Goal: Task Accomplishment & Management: Manage account settings

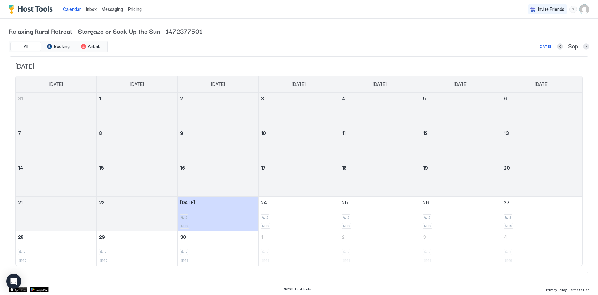
click at [119, 11] on span "Messaging" at bounding box center [113, 9] width 22 height 5
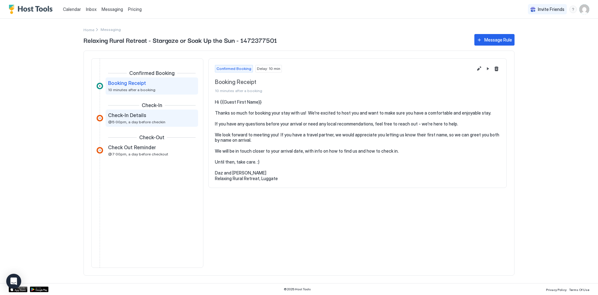
click at [123, 116] on span "Check-In Details" at bounding box center [127, 115] width 38 height 6
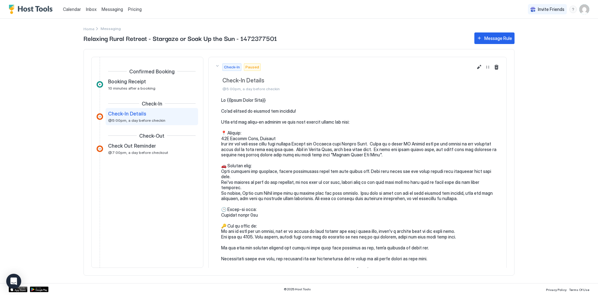
click at [316, 150] on pre at bounding box center [360, 198] width 279 height 202
click at [314, 149] on pre at bounding box center [360, 198] width 279 height 202
click at [476, 65] on button "Edit message rule" at bounding box center [479, 66] width 7 height 7
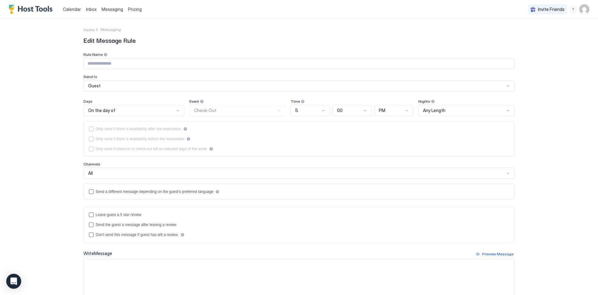
type input "**********"
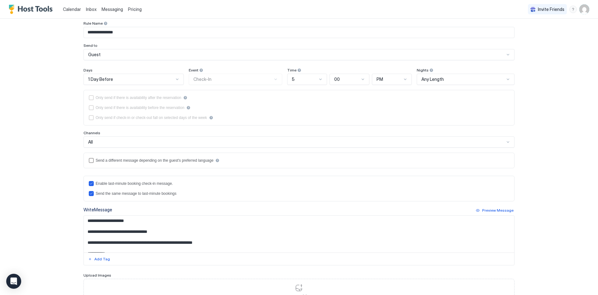
scroll to position [31, 0]
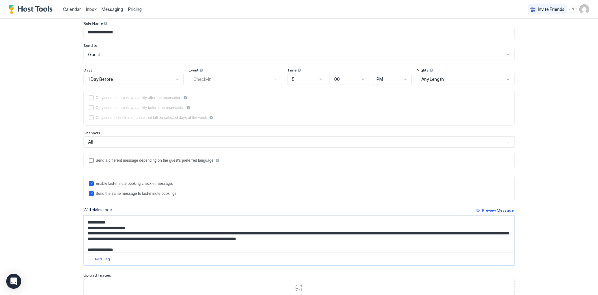
click at [431, 233] on textarea "Input Field" at bounding box center [299, 233] width 431 height 37
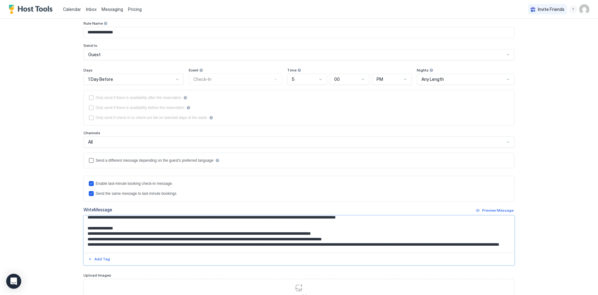
scroll to position [62, 0]
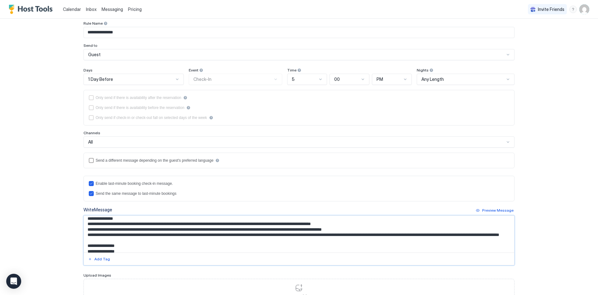
click at [219, 228] on textarea "Input Field" at bounding box center [299, 233] width 431 height 37
click at [219, 229] on textarea "Input Field" at bounding box center [299, 233] width 431 height 37
click at [231, 228] on textarea "Input Field" at bounding box center [299, 233] width 431 height 37
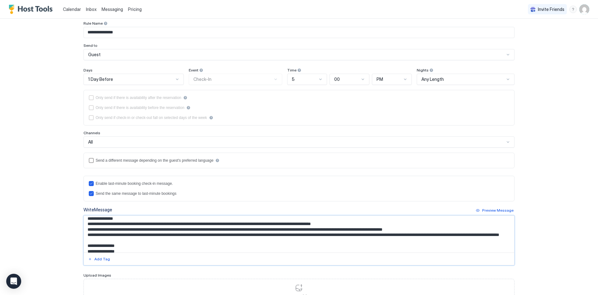
click at [298, 228] on textarea "Input Field" at bounding box center [299, 233] width 431 height 37
drag, startPoint x: 298, startPoint y: 228, endPoint x: 360, endPoint y: 229, distance: 62.7
click at [360, 229] on textarea "Input Field" at bounding box center [299, 233] width 431 height 37
click at [333, 231] on textarea "Input Field" at bounding box center [299, 233] width 431 height 37
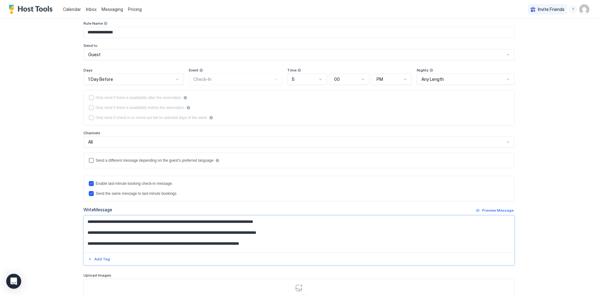
scroll to position [94, 0]
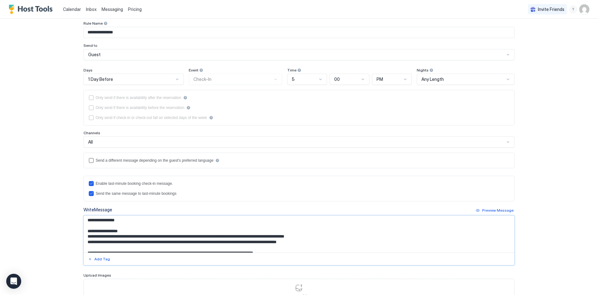
click at [261, 240] on textarea "Input Field" at bounding box center [299, 233] width 431 height 37
click at [116, 246] on textarea "Input Field" at bounding box center [299, 233] width 431 height 37
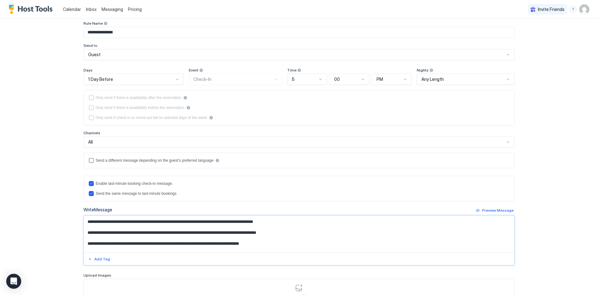
click at [247, 237] on textarea "Input Field" at bounding box center [299, 233] width 431 height 37
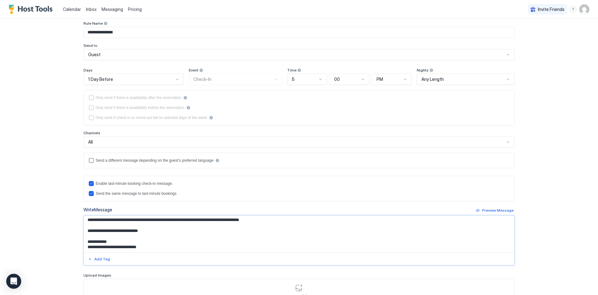
scroll to position [123, 0]
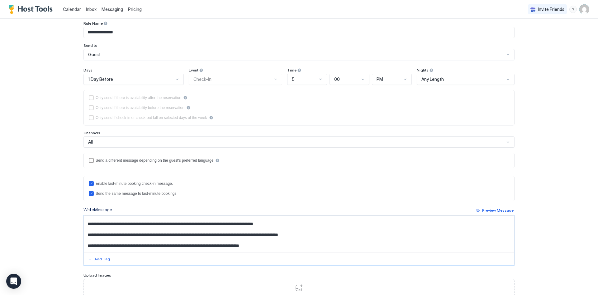
click at [217, 250] on textarea "Input Field" at bounding box center [299, 233] width 431 height 37
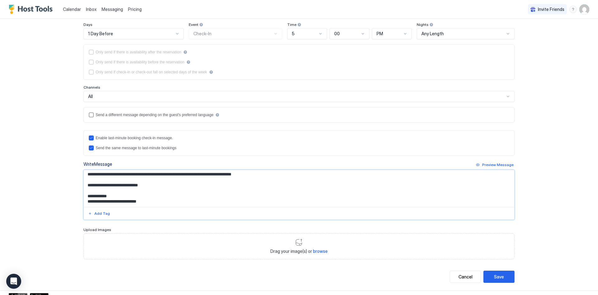
scroll to position [83, 0]
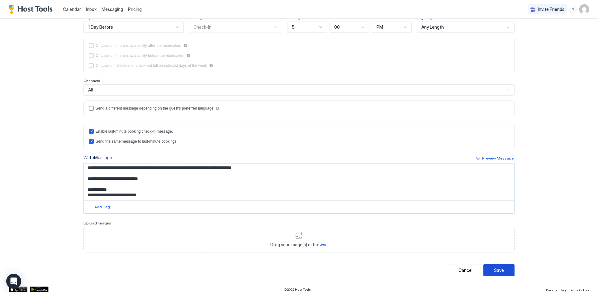
type textarea "**********"
click at [494, 268] on div "Save" at bounding box center [499, 270] width 10 height 7
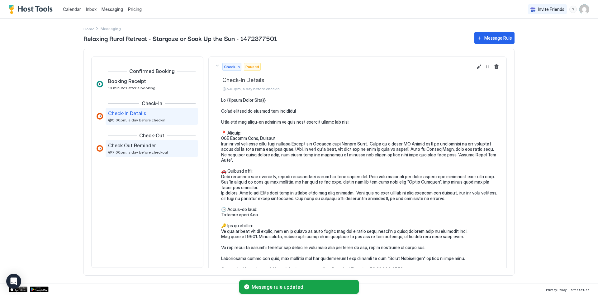
click at [133, 148] on span "Check Out Reminder" at bounding box center [132, 145] width 48 height 6
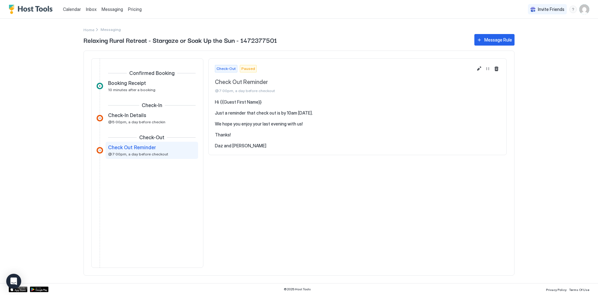
click at [76, 9] on span "Calendar" at bounding box center [72, 9] width 18 height 5
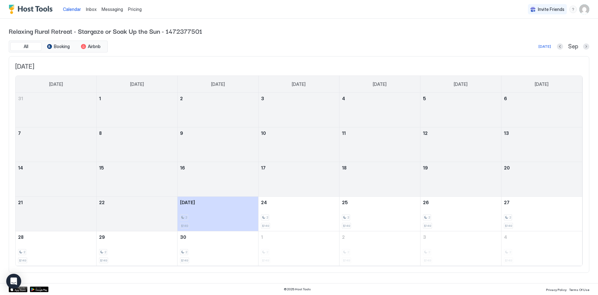
click at [136, 8] on span "Pricing" at bounding box center [135, 10] width 14 height 6
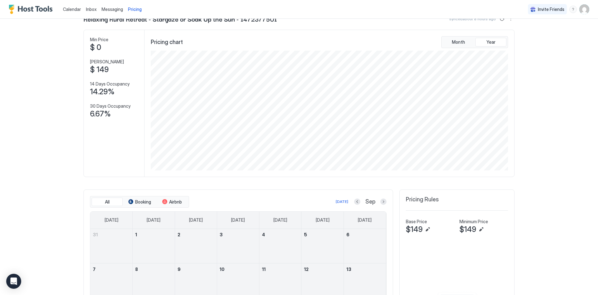
scroll to position [31, 0]
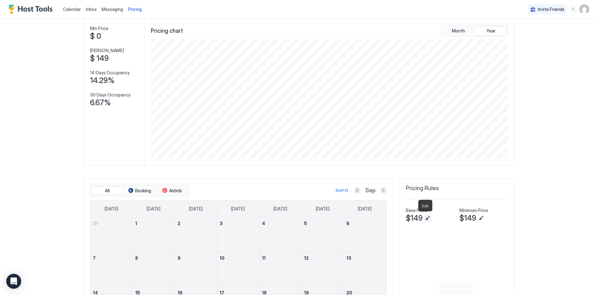
click at [424, 218] on button "Edit" at bounding box center [427, 217] width 7 height 7
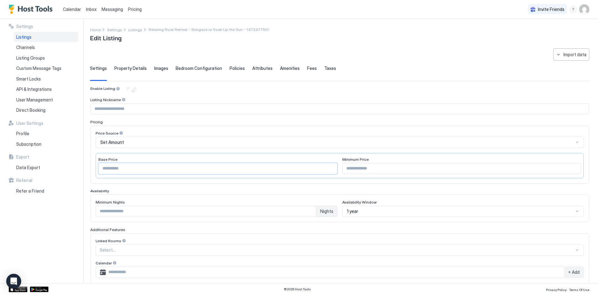
click at [128, 167] on input "***" at bounding box center [218, 168] width 238 height 11
type input "***"
click at [369, 166] on input "***" at bounding box center [462, 168] width 238 height 11
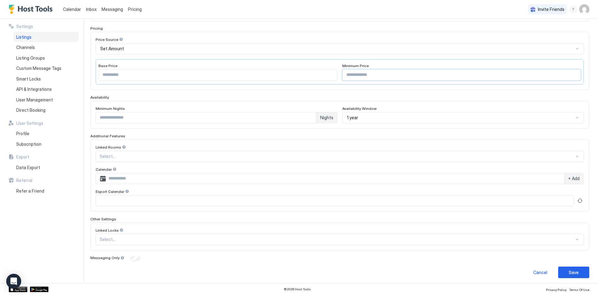
scroll to position [96, 0]
type input "***"
click at [564, 270] on button "Save" at bounding box center [574, 270] width 31 height 12
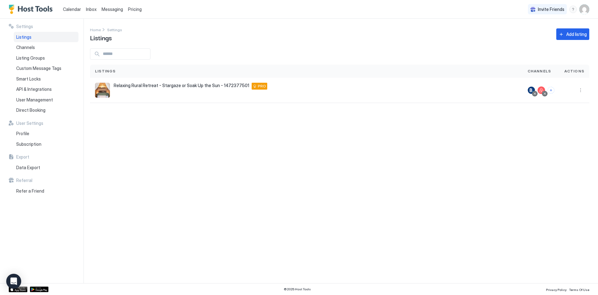
click at [134, 8] on span "Pricing" at bounding box center [135, 10] width 14 height 6
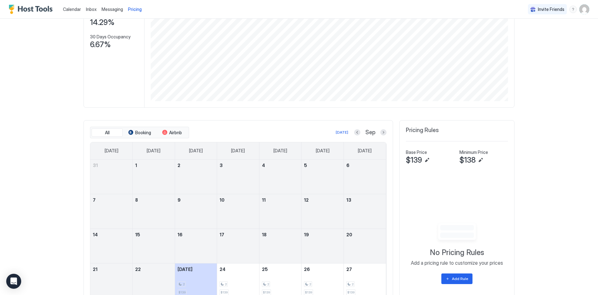
scroll to position [89, 0]
click at [425, 158] on button "Edit" at bounding box center [427, 159] width 7 height 7
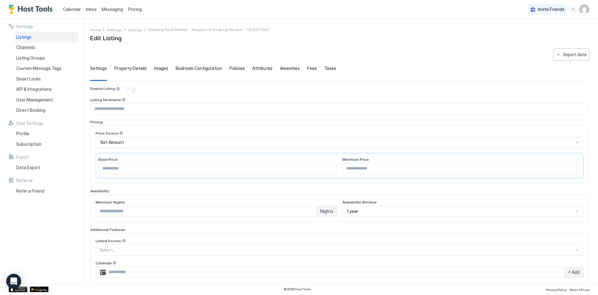
type input "***"
click at [421, 36] on div "Home Settings Listings Relaxing Rural Retreat - Stargaze or Soak Up the Sun - 1…" at bounding box center [340, 34] width 500 height 16
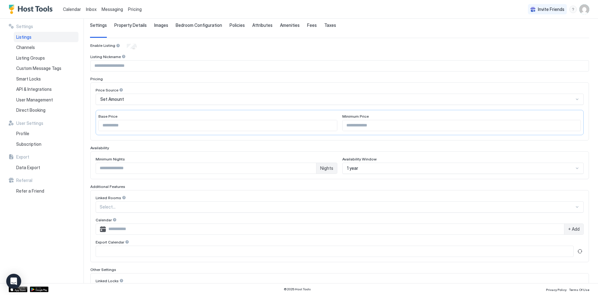
scroll to position [96, 0]
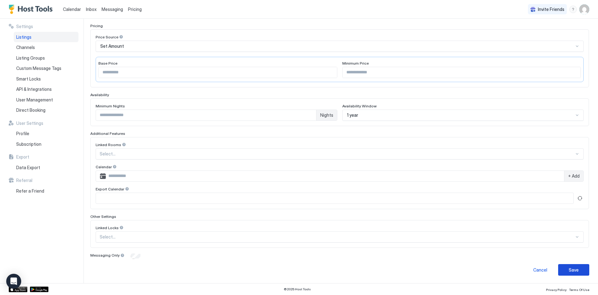
click at [571, 273] on button "Save" at bounding box center [574, 270] width 31 height 12
click at [575, 46] on div at bounding box center [577, 46] width 5 height 5
click at [172, 11] on div "Calendar Inbox Messaging Pricing Invite Friends DA" at bounding box center [299, 9] width 598 height 19
click at [358, 71] on input "***" at bounding box center [462, 72] width 238 height 11
type input "***"
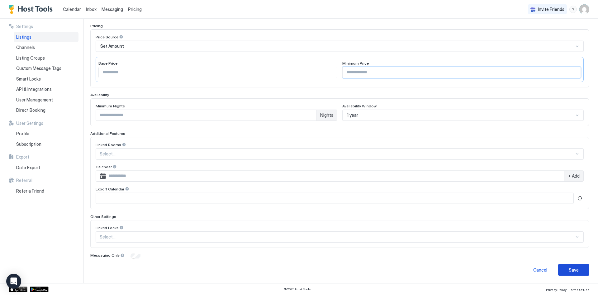
click at [569, 267] on div "Save" at bounding box center [574, 269] width 10 height 7
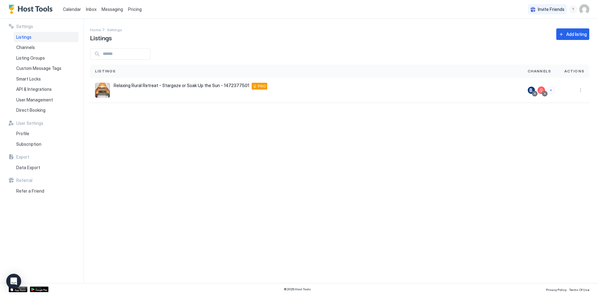
click at [132, 7] on span "Pricing" at bounding box center [135, 10] width 14 height 6
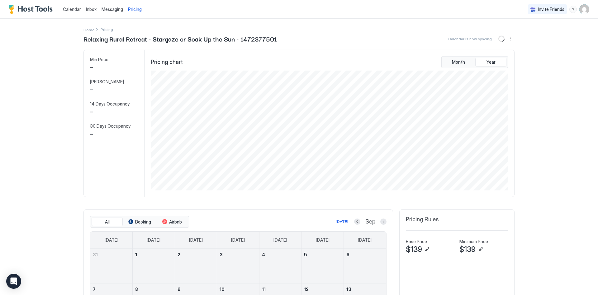
scroll to position [120, 359]
click at [69, 7] on span "Calendar" at bounding box center [72, 9] width 18 height 5
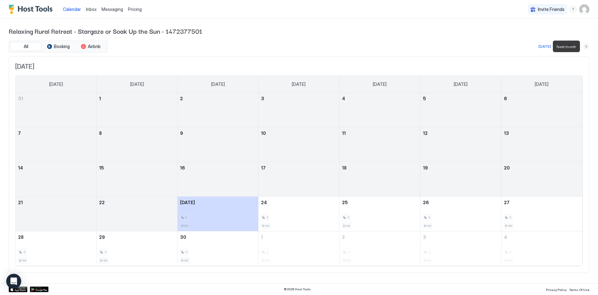
click at [586, 45] on button "Next month" at bounding box center [587, 46] width 6 height 6
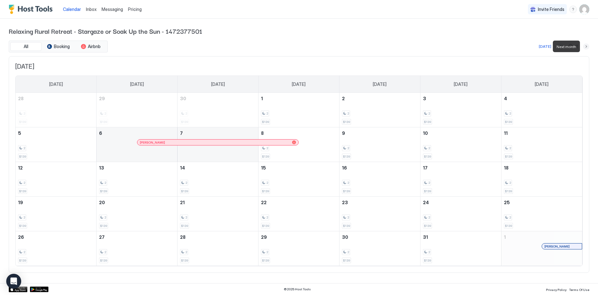
click at [587, 46] on button "Next month" at bounding box center [587, 46] width 6 height 6
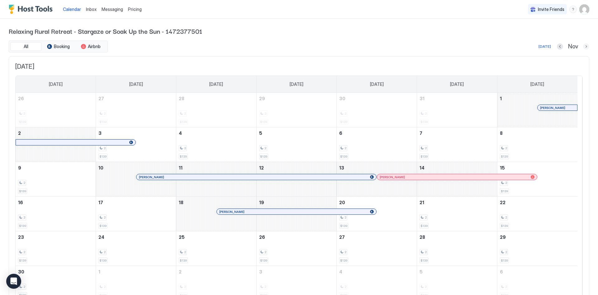
click at [584, 46] on button "Next month" at bounding box center [587, 46] width 6 height 6
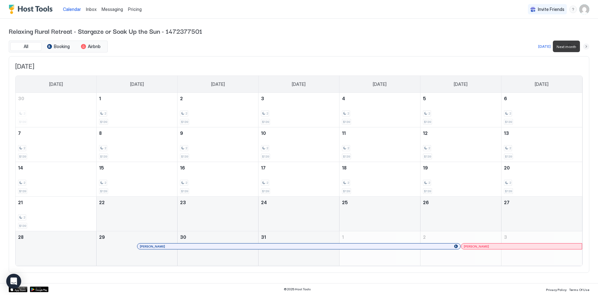
click at [586, 46] on button "Next month" at bounding box center [587, 46] width 6 height 6
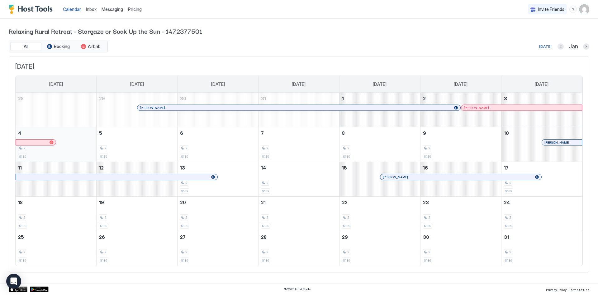
click at [73, 142] on div "2 $139" at bounding box center [56, 144] width 76 height 29
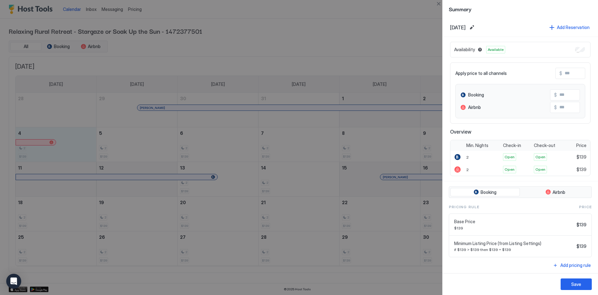
click at [406, 9] on div at bounding box center [299, 147] width 598 height 295
click at [438, 2] on button "Close" at bounding box center [438, 3] width 7 height 7
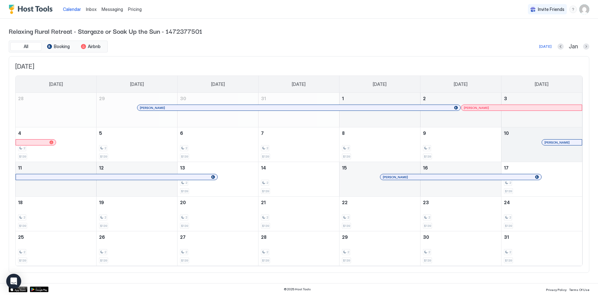
drag, startPoint x: 80, startPoint y: 145, endPoint x: 521, endPoint y: 143, distance: 441.1
click at [521, 143] on tr "4 2 $139 5 2 $139 6 2 $139 7 2 $139 8 2 $139 9 2 $139 10 [PERSON_NAME]" at bounding box center [299, 144] width 567 height 35
click at [588, 46] on button "Next month" at bounding box center [587, 46] width 6 height 6
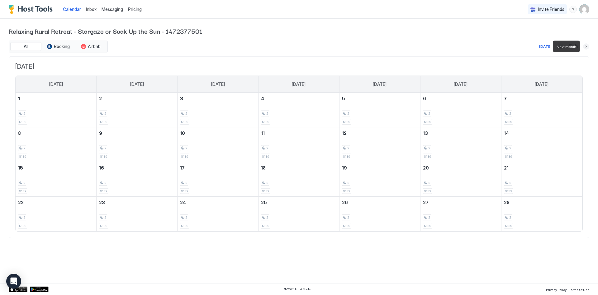
click at [588, 46] on button "Next month" at bounding box center [587, 46] width 6 height 6
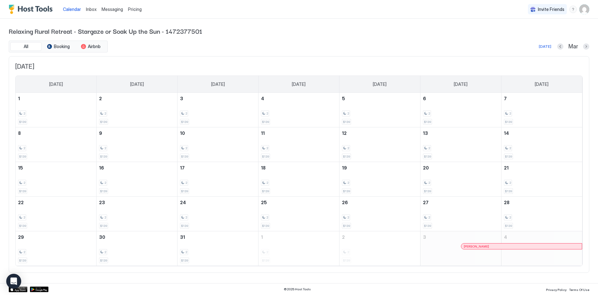
click at [133, 11] on span "Pricing" at bounding box center [135, 10] width 14 height 6
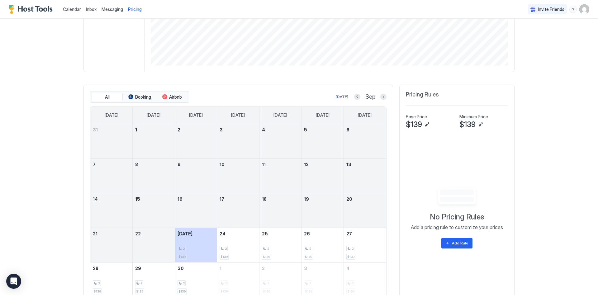
scroll to position [151, 0]
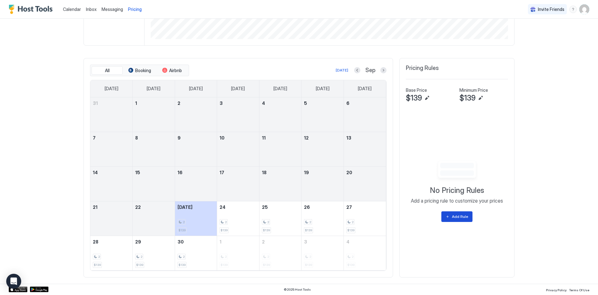
click at [447, 216] on button "Add Rule" at bounding box center [457, 216] width 31 height 11
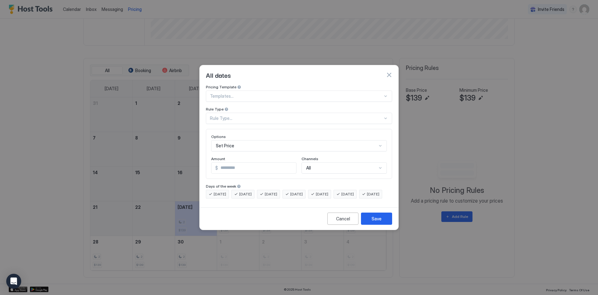
click at [283, 93] on div at bounding box center [296, 96] width 173 height 6
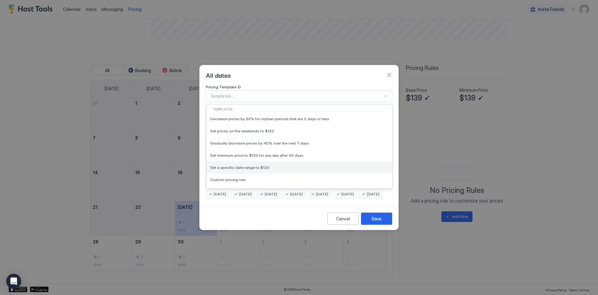
click at [246, 165] on span "Set a specific date range to $120" at bounding box center [239, 167] width 59 height 5
type input "***"
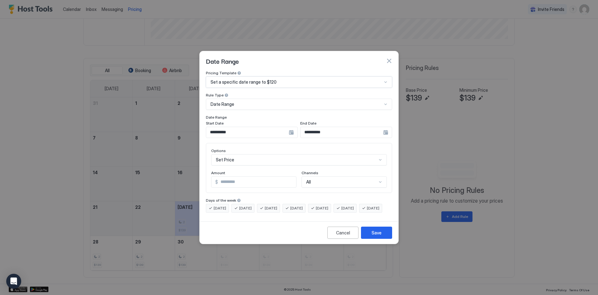
click at [267, 101] on div "Date Range" at bounding box center [297, 104] width 172 height 6
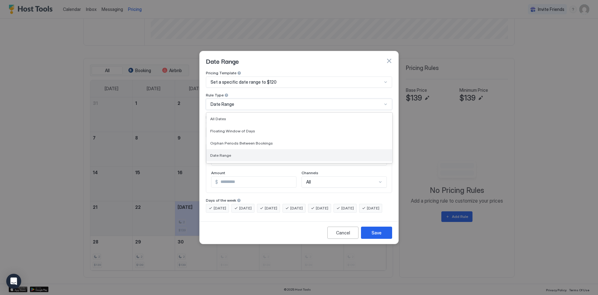
click at [221, 153] on span "Date Range" at bounding box center [220, 155] width 21 height 5
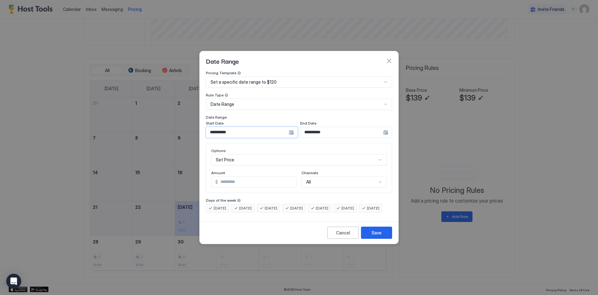
click at [231, 127] on input "**********" at bounding box center [247, 132] width 83 height 11
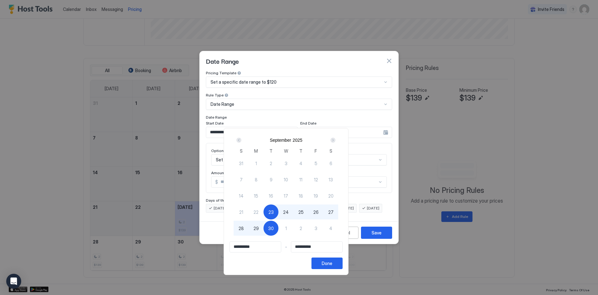
click at [336, 139] on div "Next" at bounding box center [333, 139] width 5 height 5
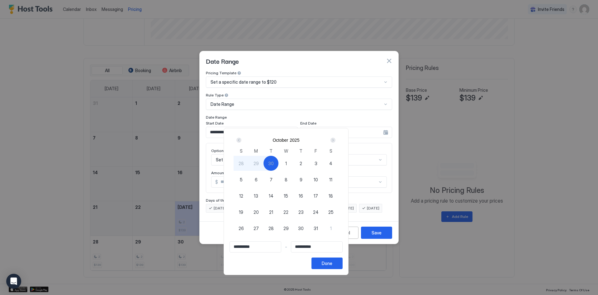
click at [336, 139] on div "Next" at bounding box center [333, 139] width 5 height 5
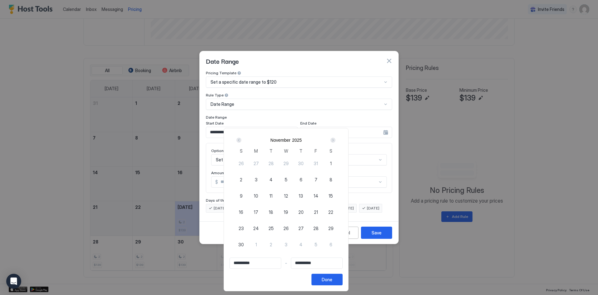
click at [336, 139] on div "Next" at bounding box center [333, 139] width 5 height 5
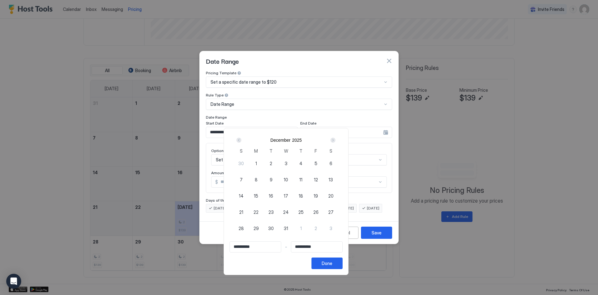
click at [319, 210] on span "26" at bounding box center [316, 212] width 5 height 7
type input "**********"
click at [336, 138] on div "Next" at bounding box center [333, 139] width 5 height 5
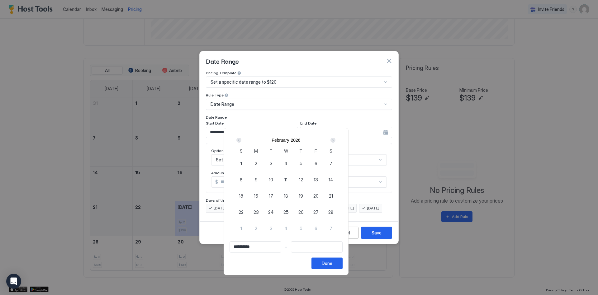
click at [336, 138] on div "Next" at bounding box center [333, 139] width 5 height 5
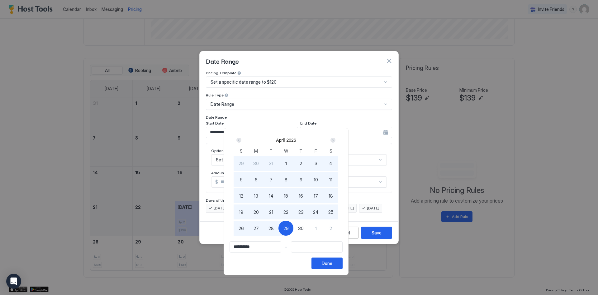
type input "**********"
click at [304, 226] on span "30" at bounding box center [301, 228] width 6 height 7
type input "**********"
click at [333, 264] on div "Done" at bounding box center [327, 263] width 11 height 7
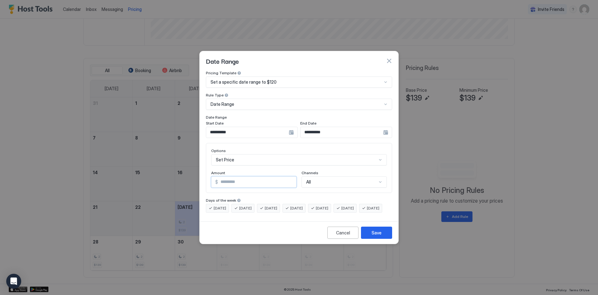
click at [230, 178] on input "***" at bounding box center [257, 181] width 78 height 11
type input "***"
click at [374, 236] on div "Save" at bounding box center [377, 232] width 10 height 7
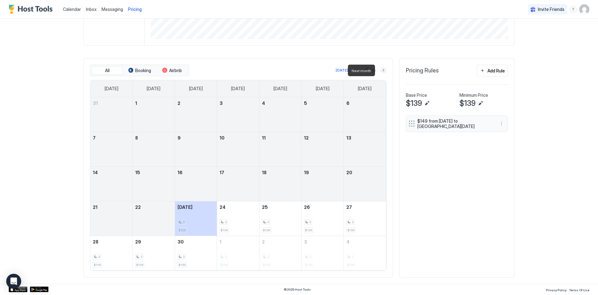
click at [381, 69] on button "Next month" at bounding box center [384, 70] width 6 height 6
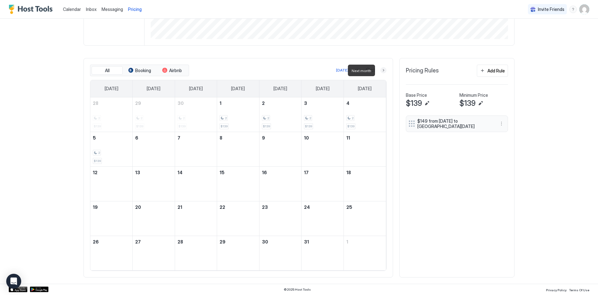
click at [381, 69] on button "Next month" at bounding box center [384, 70] width 6 height 6
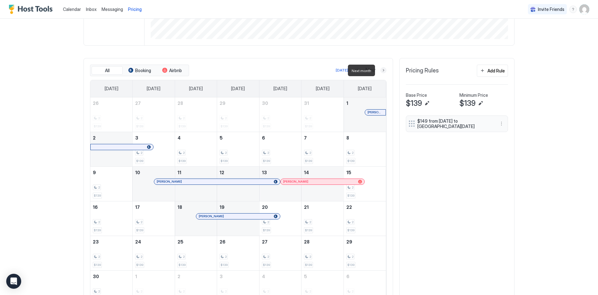
click at [381, 69] on button "Next month" at bounding box center [384, 70] width 6 height 6
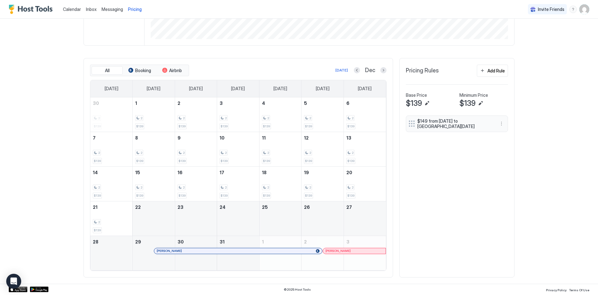
drag, startPoint x: 380, startPoint y: 69, endPoint x: 524, endPoint y: 181, distance: 183.0
click at [524, 181] on div "Calendar Inbox Messaging Pricing Invite Friends DA Home Pricing Relaxing Rural …" at bounding box center [299, 147] width 598 height 295
click at [381, 69] on button "Next month" at bounding box center [384, 70] width 6 height 6
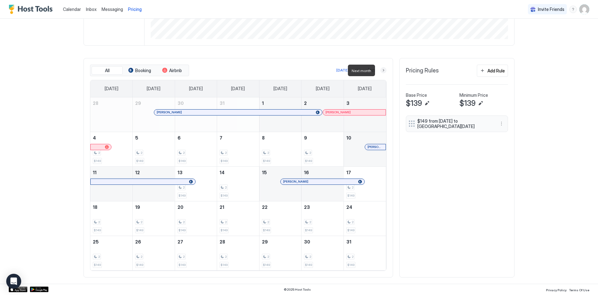
click at [381, 69] on button "Next month" at bounding box center [384, 70] width 6 height 6
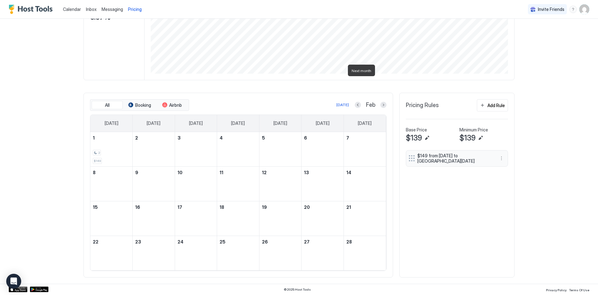
scroll to position [117, 0]
click at [382, 105] on button "Next month" at bounding box center [384, 105] width 6 height 6
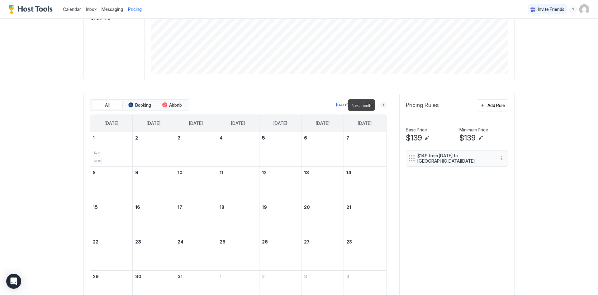
scroll to position [151, 0]
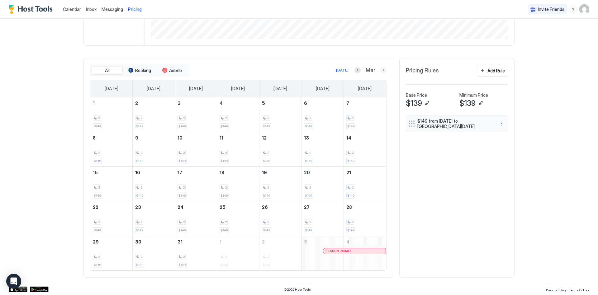
click at [381, 72] on button "Next month" at bounding box center [384, 70] width 6 height 6
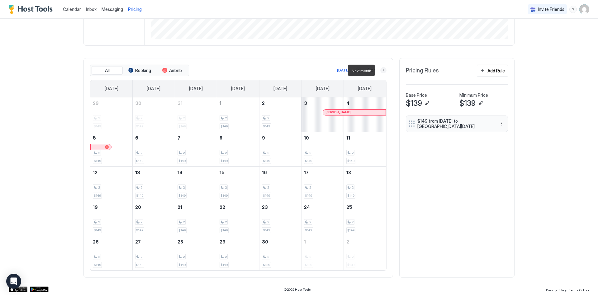
click at [381, 72] on button "Next month" at bounding box center [384, 70] width 6 height 6
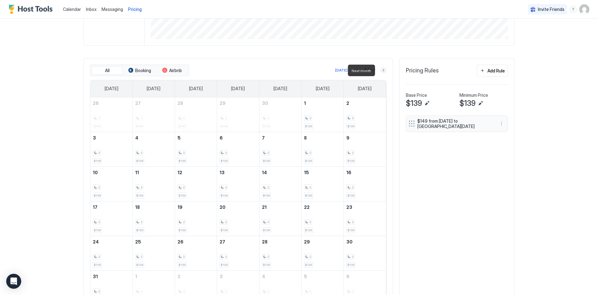
click at [381, 72] on button "Next month" at bounding box center [384, 70] width 6 height 6
drag, startPoint x: 496, startPoint y: 68, endPoint x: 493, endPoint y: 70, distance: 4.5
click at [493, 70] on div "Add Rule" at bounding box center [496, 70] width 17 height 7
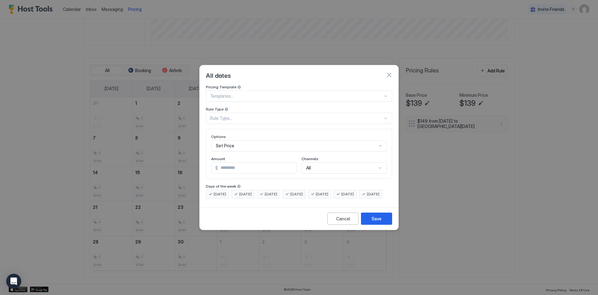
click at [223, 93] on div at bounding box center [296, 96] width 173 height 6
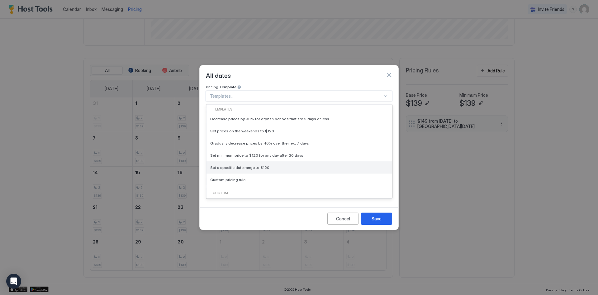
click at [235, 165] on span "Set a specific date range to $120" at bounding box center [239, 167] width 59 height 5
type input "***"
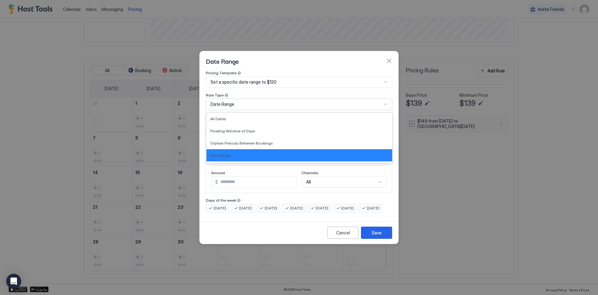
click at [262, 101] on div "Date Range" at bounding box center [297, 104] width 172 height 6
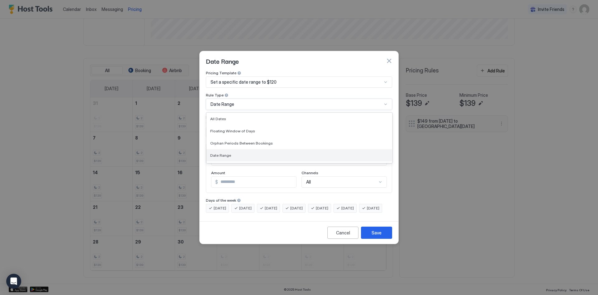
click at [234, 153] on div "Date Range" at bounding box center [299, 155] width 178 height 5
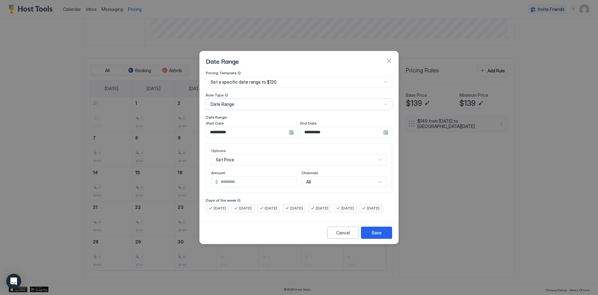
click at [292, 127] on div "**********" at bounding box center [252, 132] width 92 height 11
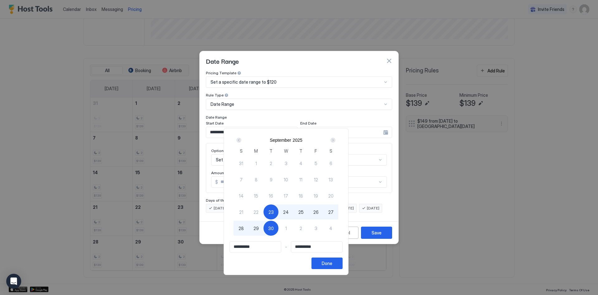
click at [336, 141] on div "Next" at bounding box center [333, 139] width 5 height 5
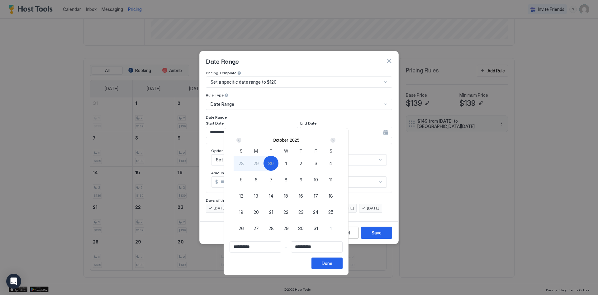
click at [336, 141] on div "Next" at bounding box center [333, 139] width 5 height 5
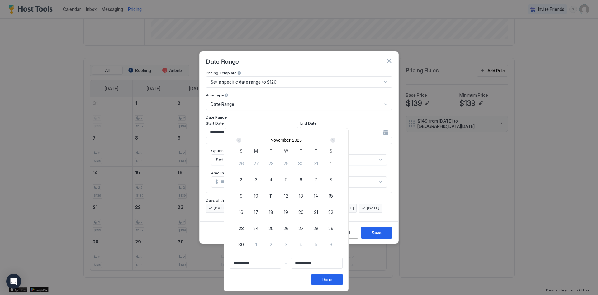
click at [336, 141] on div "Next" at bounding box center [333, 139] width 5 height 5
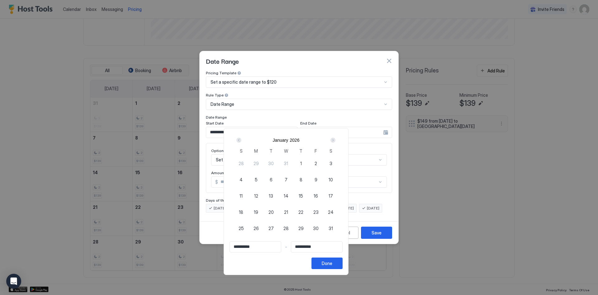
click at [336, 141] on div "Next" at bounding box center [333, 139] width 5 height 5
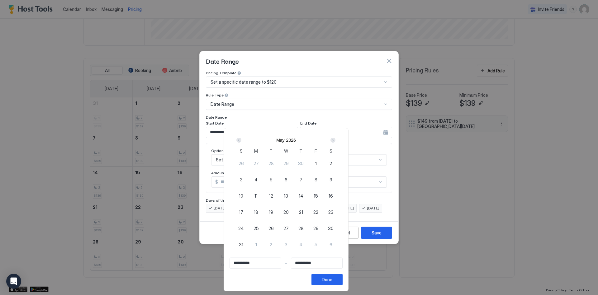
click at [336, 141] on div "Next" at bounding box center [333, 139] width 5 height 5
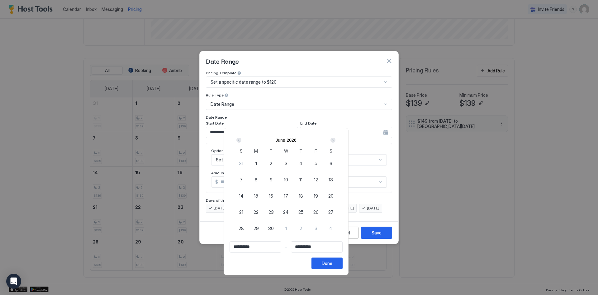
click at [336, 141] on div "Next" at bounding box center [333, 139] width 5 height 5
click at [294, 162] on div "1" at bounding box center [286, 163] width 15 height 15
type input "**********"
click at [336, 139] on div "Next" at bounding box center [333, 139] width 5 height 5
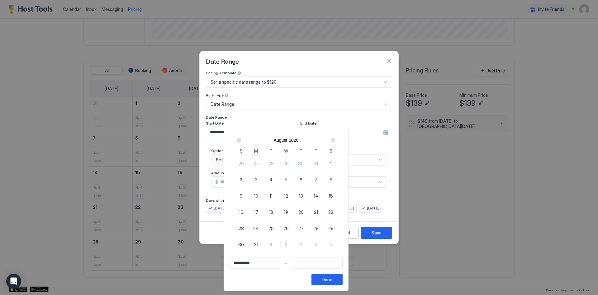
click at [336, 139] on div "Next" at bounding box center [333, 139] width 5 height 5
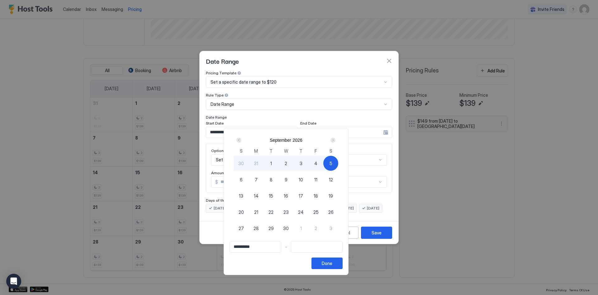
click at [336, 139] on div "Next" at bounding box center [333, 139] width 5 height 5
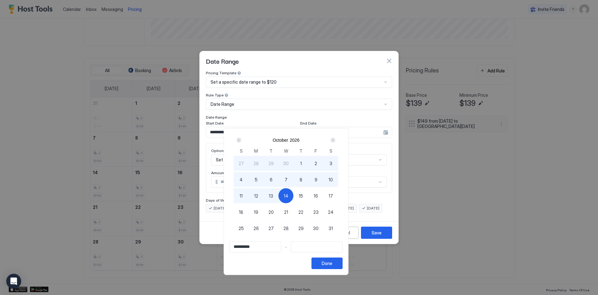
type input "**********"
click at [309, 195] on div "15" at bounding box center [301, 195] width 15 height 15
type input "**********"
click at [349, 269] on div "**********" at bounding box center [286, 201] width 125 height 147
click at [333, 263] on div "Done" at bounding box center [327, 263] width 11 height 7
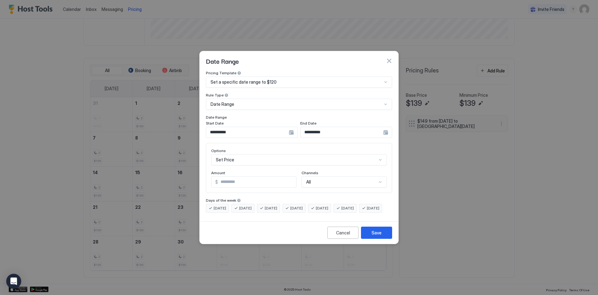
click at [234, 177] on input "***" at bounding box center [257, 181] width 78 height 11
type input "***"
click at [383, 238] on button "Save" at bounding box center [376, 232] width 31 height 12
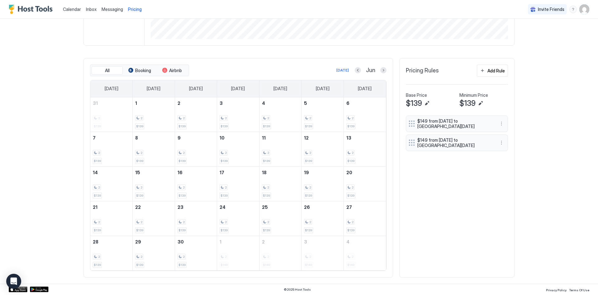
click at [69, 10] on span "Calendar" at bounding box center [72, 9] width 18 height 5
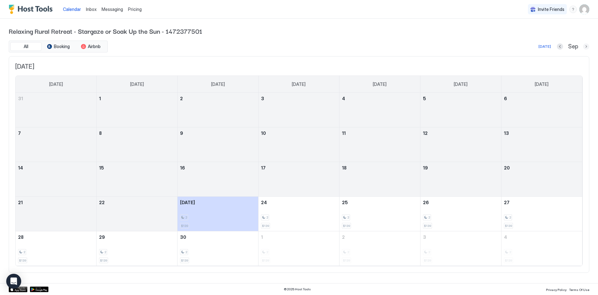
click at [588, 46] on button "Next month" at bounding box center [587, 46] width 6 height 6
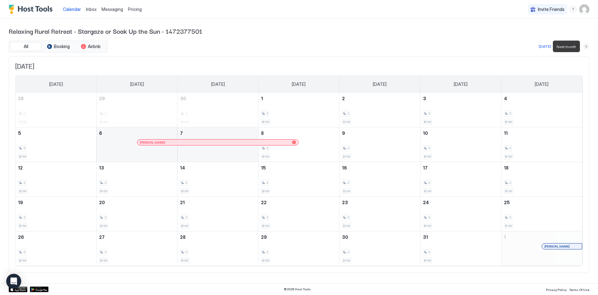
click at [588, 46] on button "Next month" at bounding box center [587, 46] width 6 height 6
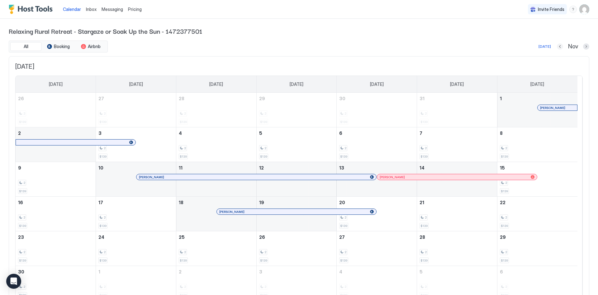
click at [557, 46] on button "Previous month" at bounding box center [560, 46] width 6 height 6
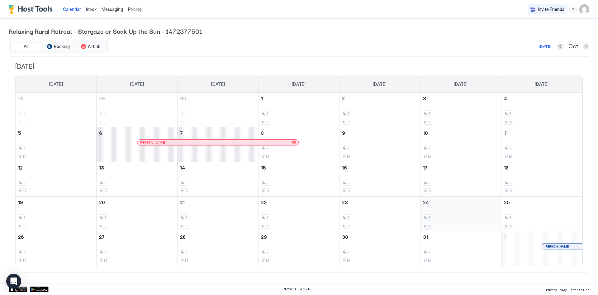
click at [457, 211] on div "2 $139" at bounding box center [461, 213] width 76 height 29
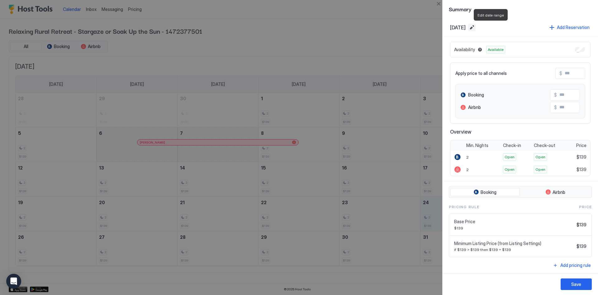
click at [476, 26] on button "Edit date range" at bounding box center [472, 27] width 7 height 7
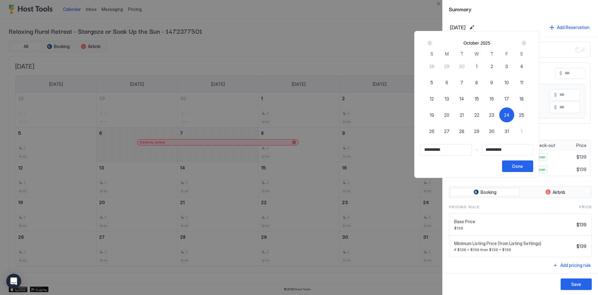
click at [465, 131] on span "28" at bounding box center [461, 131] width 5 height 7
type input "**********"
click at [510, 113] on span "24" at bounding box center [507, 115] width 6 height 7
type input "**********"
click at [520, 148] on input "Input Field" at bounding box center [507, 149] width 51 height 11
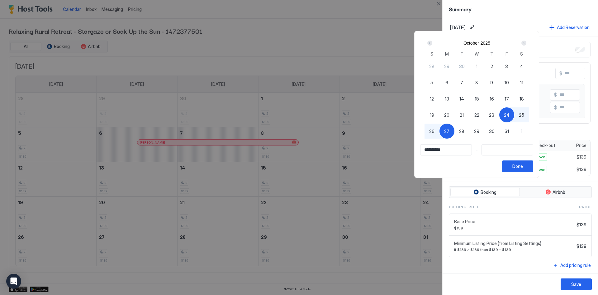
click at [450, 132] on span "27" at bounding box center [447, 131] width 5 height 7
type input "**********"
click at [523, 165] on div "Done" at bounding box center [518, 166] width 11 height 7
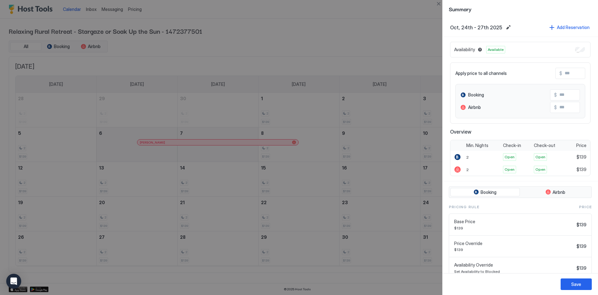
click at [569, 76] on input "Input Field" at bounding box center [588, 73] width 50 height 11
type input "*"
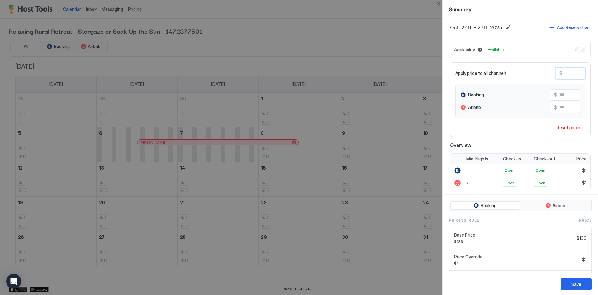
type input "**"
type input "***"
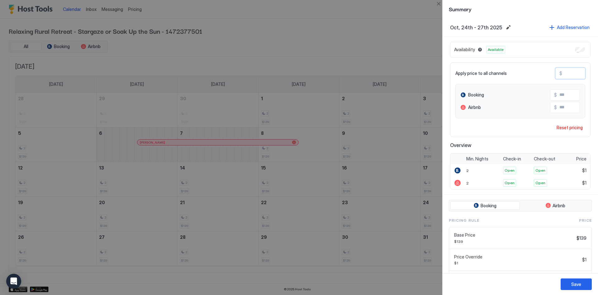
type input "***"
click at [574, 283] on div "Save" at bounding box center [577, 284] width 10 height 7
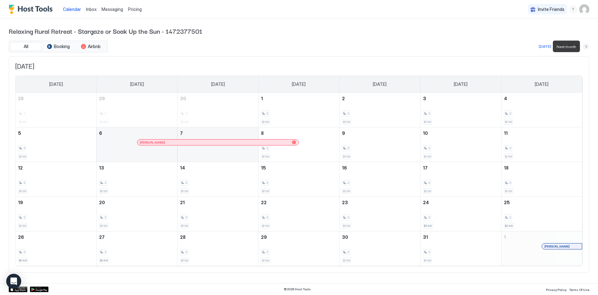
click at [589, 45] on button "Next month" at bounding box center [587, 46] width 6 height 6
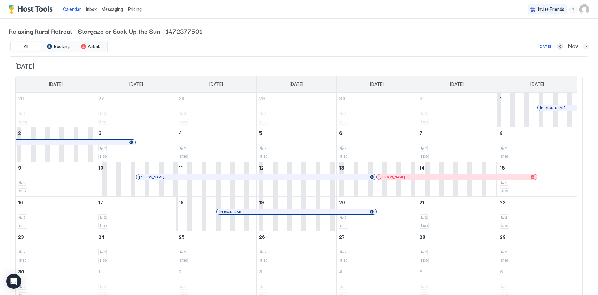
click at [584, 45] on button "Next month" at bounding box center [587, 46] width 6 height 6
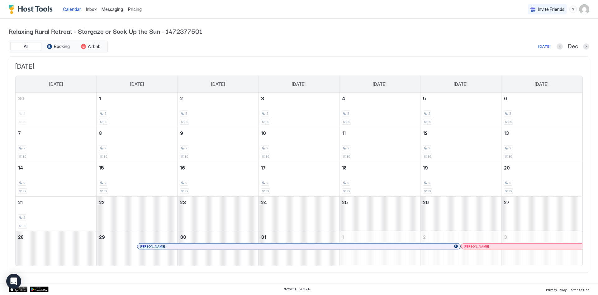
click at [581, 45] on div "Dec" at bounding box center [573, 46] width 33 height 7
click at [586, 45] on button "Next month" at bounding box center [587, 46] width 6 height 6
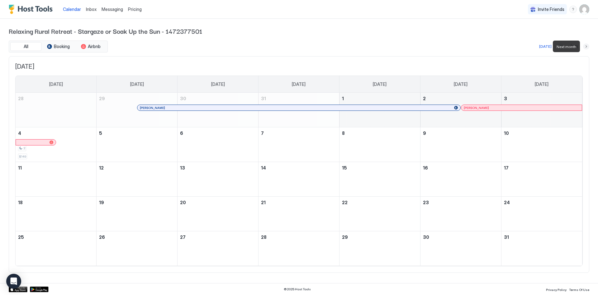
click at [586, 45] on button "Next month" at bounding box center [587, 46] width 6 height 6
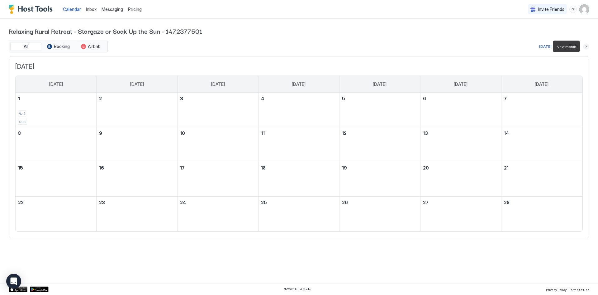
click at [586, 45] on button "Next month" at bounding box center [587, 46] width 6 height 6
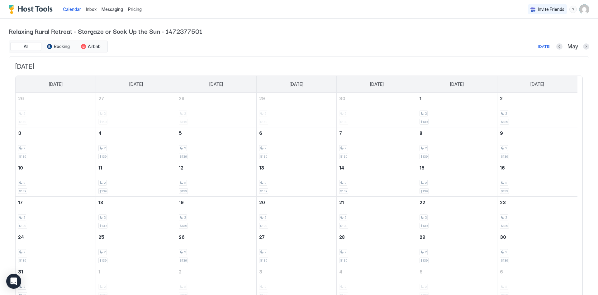
click at [586, 45] on div "Relaxing Rural Retreat - Stargaze or Soak Up the Sun - 1472377501 All Booking A…" at bounding box center [299, 167] width 598 height 296
click at [584, 46] on button "Next month" at bounding box center [587, 46] width 6 height 6
click at [561, 46] on button "Previous month" at bounding box center [561, 46] width 6 height 6
click at [473, 246] on div "2 $139" at bounding box center [457, 247] width 75 height 29
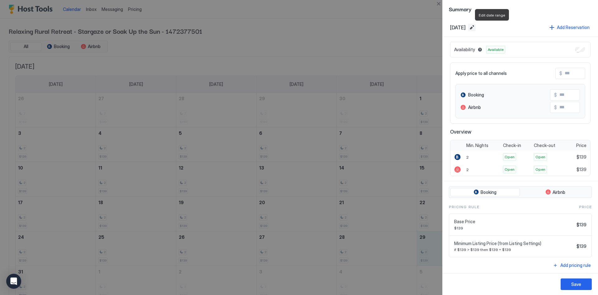
click at [476, 27] on button "Edit date range" at bounding box center [472, 27] width 7 height 7
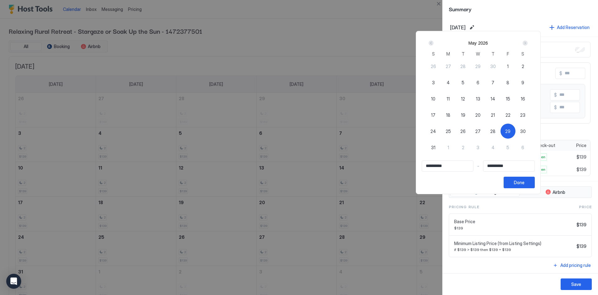
click at [465, 147] on span "2" at bounding box center [463, 147] width 2 height 7
type input "**********"
click at [511, 130] on span "29" at bounding box center [508, 131] width 5 height 7
type input "**********"
click at [517, 166] on input "Input Field" at bounding box center [509, 166] width 51 height 11
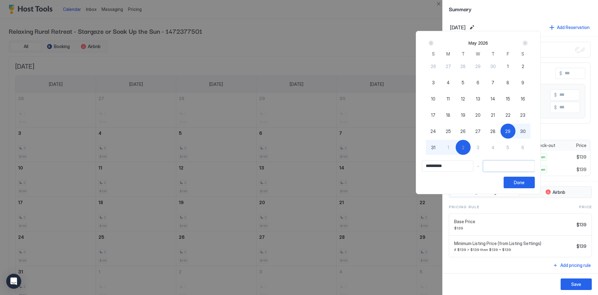
click at [465, 150] on span "2" at bounding box center [463, 147] width 2 height 7
type input "**********"
click at [525, 180] on div "Done" at bounding box center [519, 182] width 11 height 7
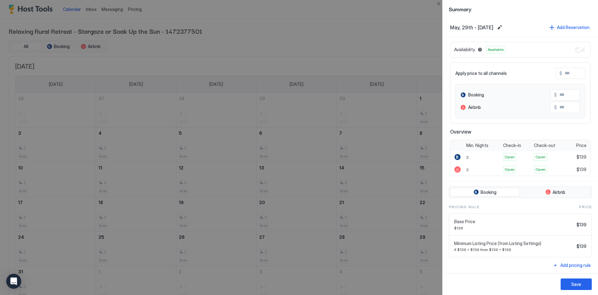
click at [572, 67] on div "Apply price to all channels $ Booking $ Airbnb $" at bounding box center [520, 92] width 141 height 61
click at [570, 71] on input "Input Field" at bounding box center [588, 73] width 50 height 11
type input "*"
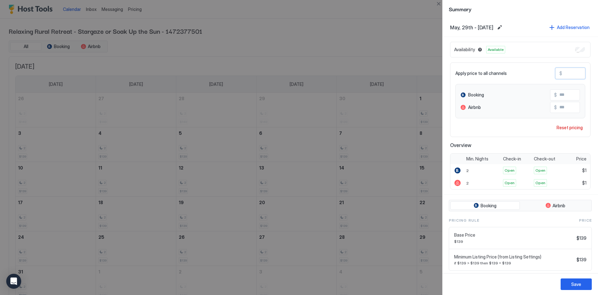
type input "**"
type input "***"
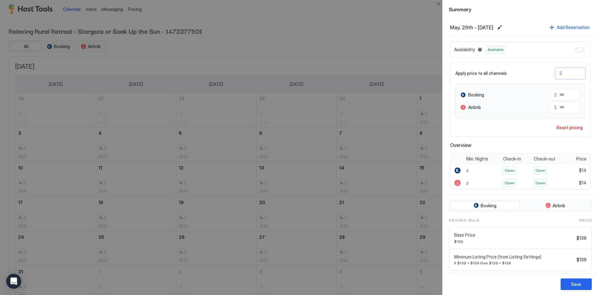
type input "***"
click at [575, 283] on div "Save" at bounding box center [577, 284] width 10 height 7
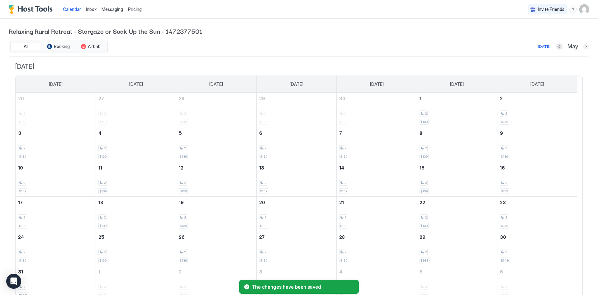
click at [584, 47] on button "Next month" at bounding box center [587, 46] width 6 height 6
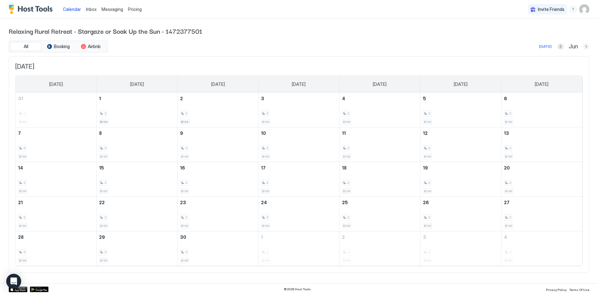
click at [585, 45] on button "Next month" at bounding box center [587, 46] width 6 height 6
click at [587, 47] on button "Next month" at bounding box center [587, 46] width 6 height 6
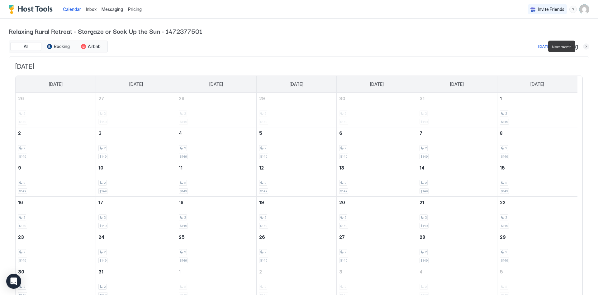
click at [584, 48] on button "Next month" at bounding box center [587, 46] width 6 height 6
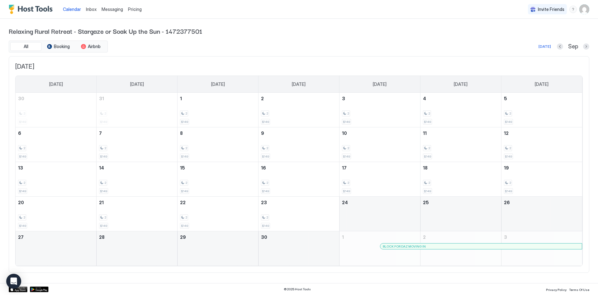
click at [581, 48] on div "Sep" at bounding box center [573, 46] width 32 height 7
click at [586, 46] on button "Next month" at bounding box center [587, 46] width 6 height 6
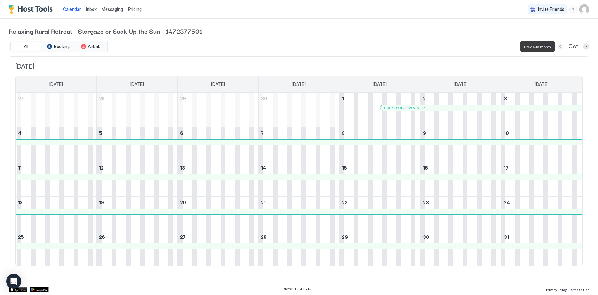
click at [561, 47] on button "Previous month" at bounding box center [561, 46] width 6 height 6
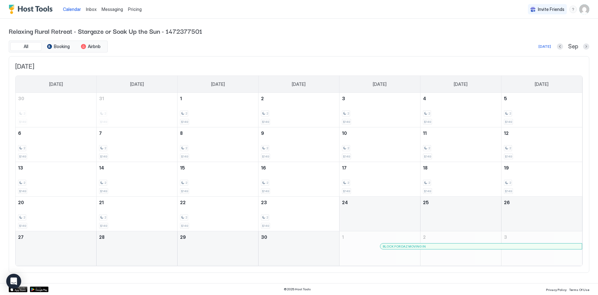
click at [397, 247] on div at bounding box center [397, 245] width 5 height 5
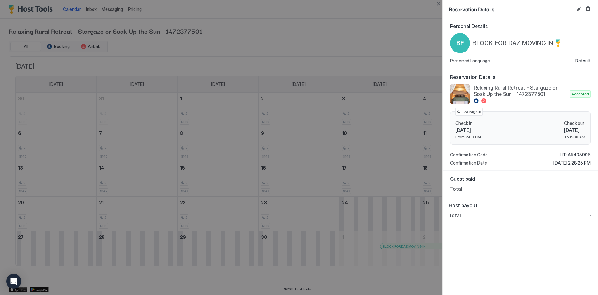
click at [395, 27] on div at bounding box center [299, 147] width 598 height 295
click at [440, 4] on button "Close" at bounding box center [438, 3] width 7 height 7
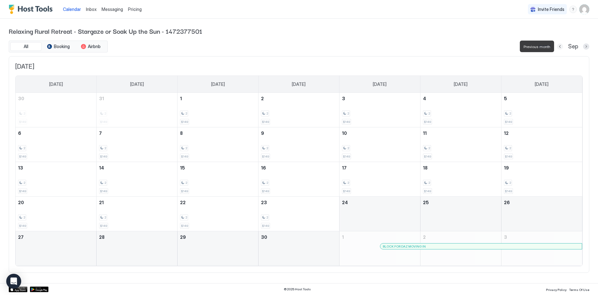
click at [560, 46] on button "Previous month" at bounding box center [560, 46] width 6 height 6
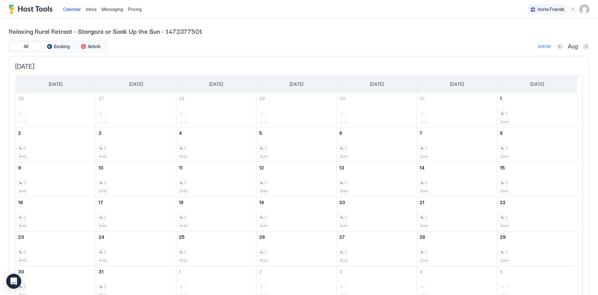
drag, startPoint x: 560, startPoint y: 46, endPoint x: 539, endPoint y: 35, distance: 24.3
click at [539, 35] on span "Relaxing Rural Retreat - Stargaze or Soak Up the Sun - 1472377501" at bounding box center [299, 30] width 581 height 9
click at [557, 47] on button "Previous month" at bounding box center [560, 46] width 6 height 6
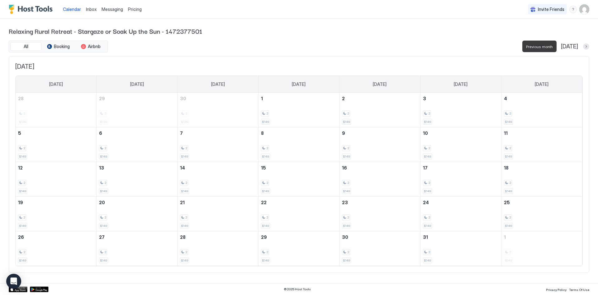
click at [556, 46] on button "Previous month" at bounding box center [553, 46] width 6 height 6
